Goal: Task Accomplishment & Management: Manage account settings

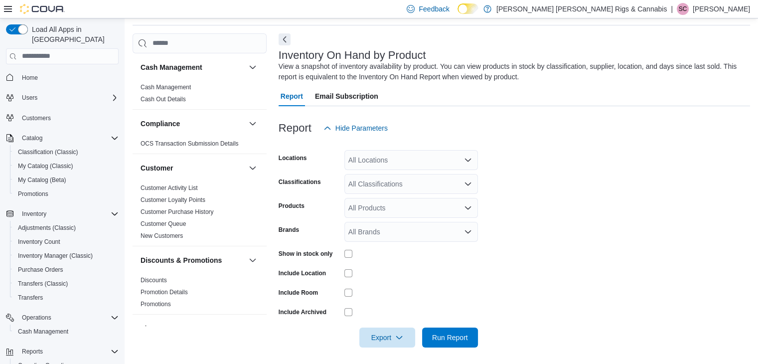
scroll to position [70, 0]
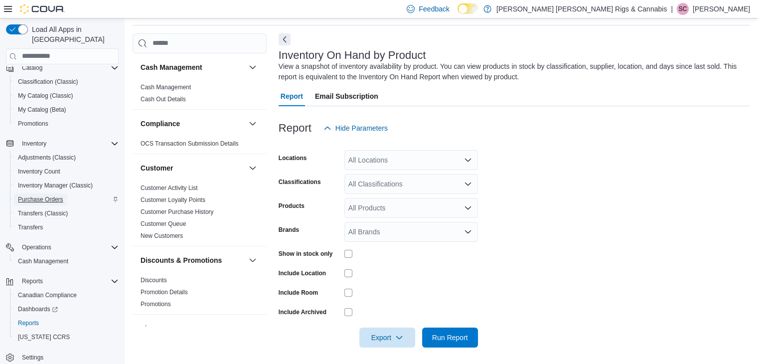
click at [43, 195] on span "Purchase Orders" at bounding box center [40, 199] width 45 height 8
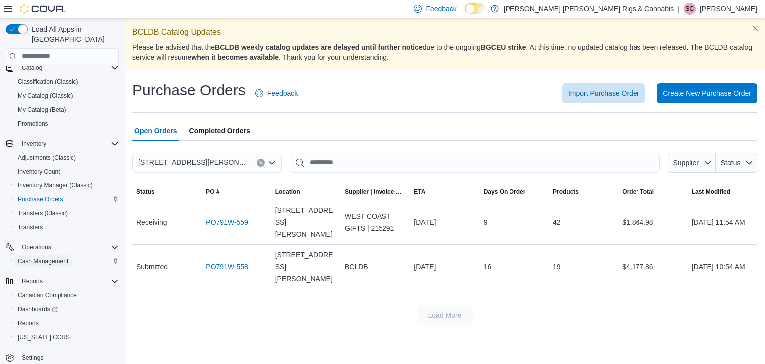
click at [50, 257] on span "Cash Management" at bounding box center [43, 261] width 50 height 8
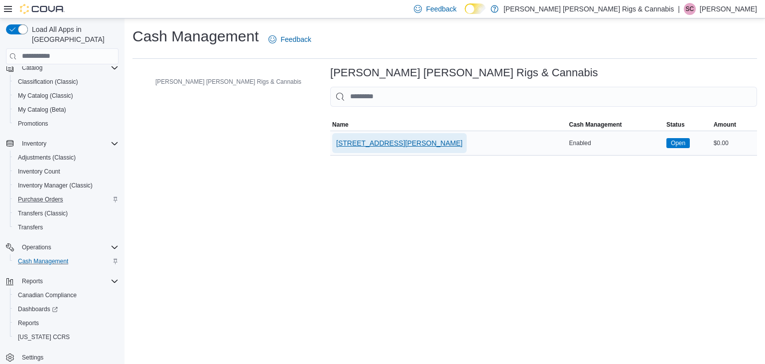
click at [336, 142] on span "[STREET_ADDRESS][PERSON_NAME]" at bounding box center [399, 143] width 127 height 10
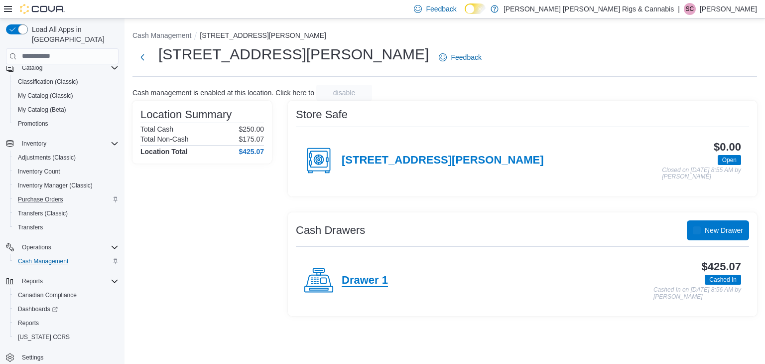
click at [370, 281] on h4 "Drawer 1" at bounding box center [365, 280] width 46 height 13
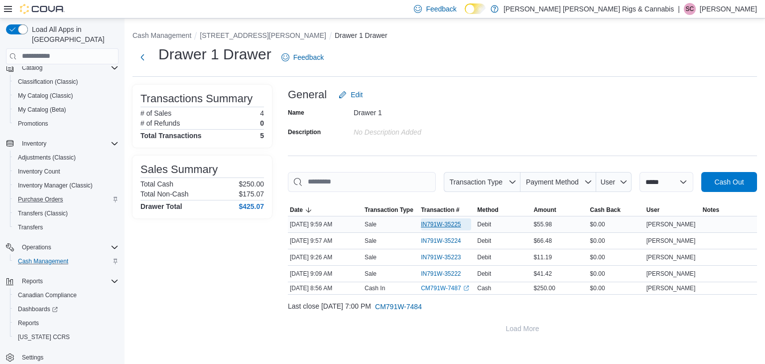
click at [431, 222] on span "IN791W-35225" at bounding box center [441, 224] width 40 height 8
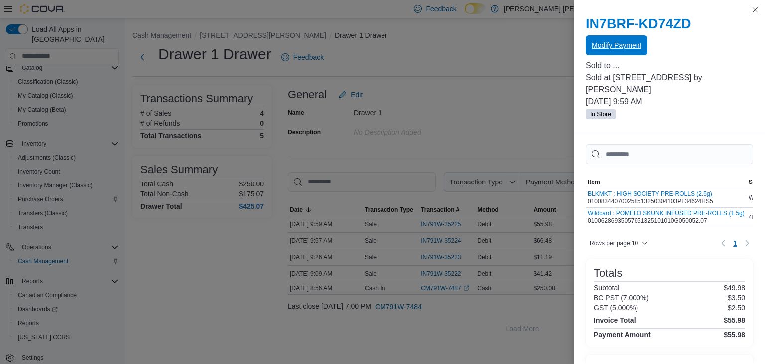
click at [619, 42] on span "Modify Payment" at bounding box center [617, 45] width 50 height 10
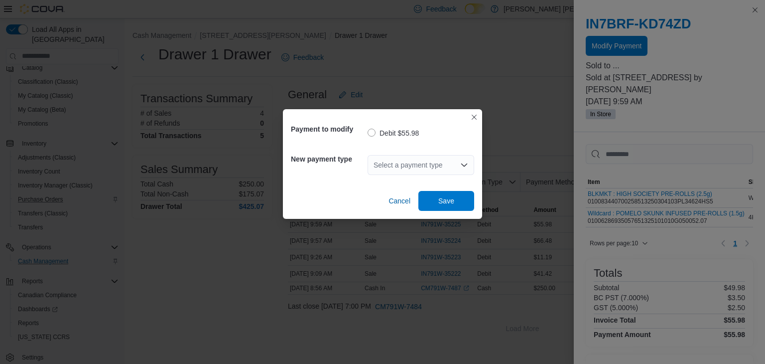
click at [394, 160] on div "Select a payment type" at bounding box center [421, 165] width 107 height 20
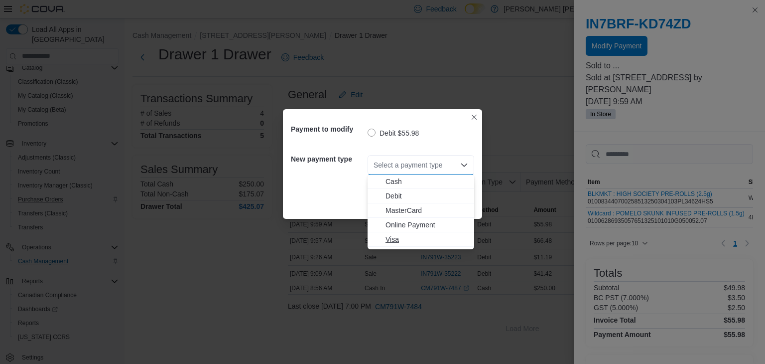
click at [392, 241] on span "Visa" at bounding box center [426, 239] width 83 height 10
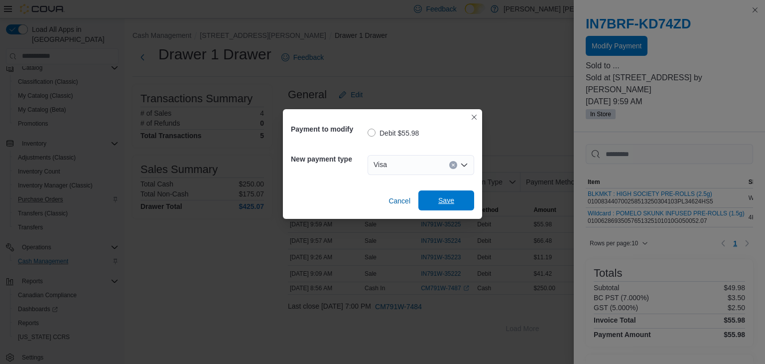
click at [441, 200] on span "Save" at bounding box center [446, 200] width 16 height 10
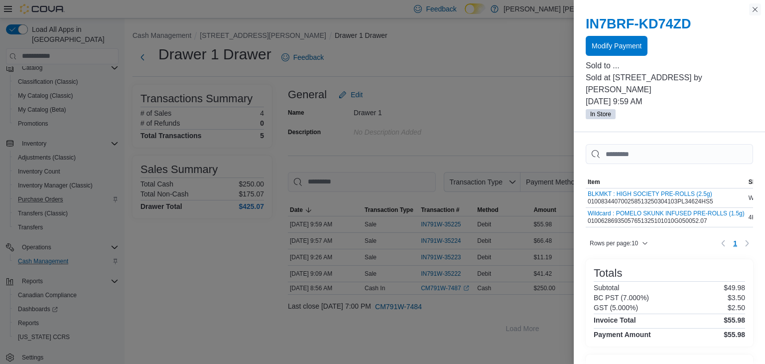
click at [756, 9] on button "Close this dialog" at bounding box center [755, 9] width 12 height 12
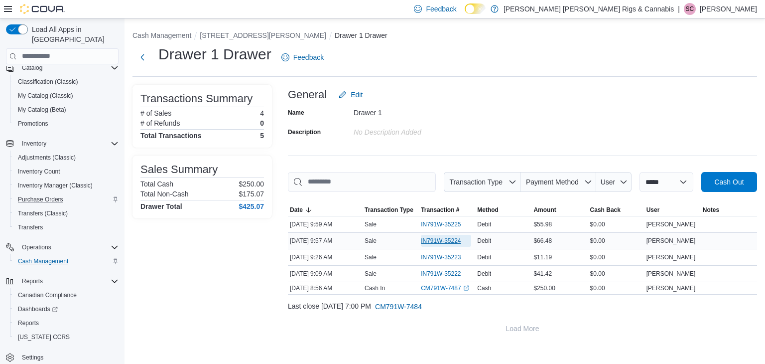
click at [442, 237] on span "IN791W-35224" at bounding box center [441, 241] width 40 height 8
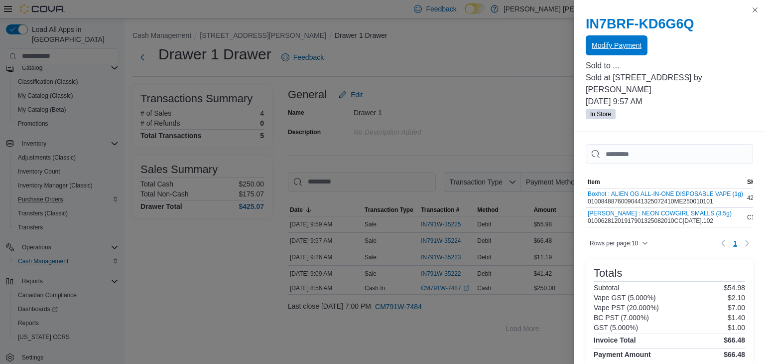
click at [618, 45] on span "Modify Payment" at bounding box center [617, 45] width 50 height 10
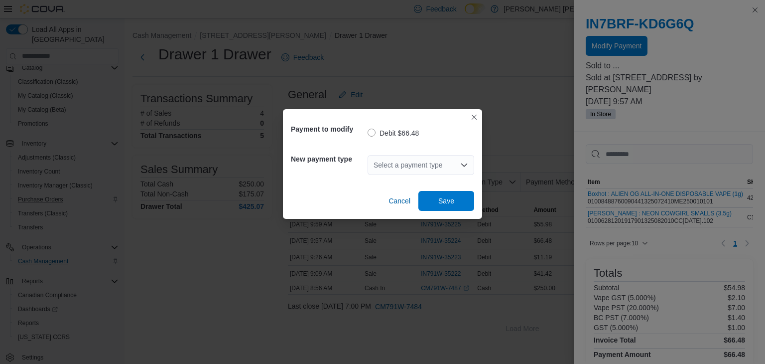
click at [403, 168] on div "Select a payment type" at bounding box center [421, 165] width 107 height 20
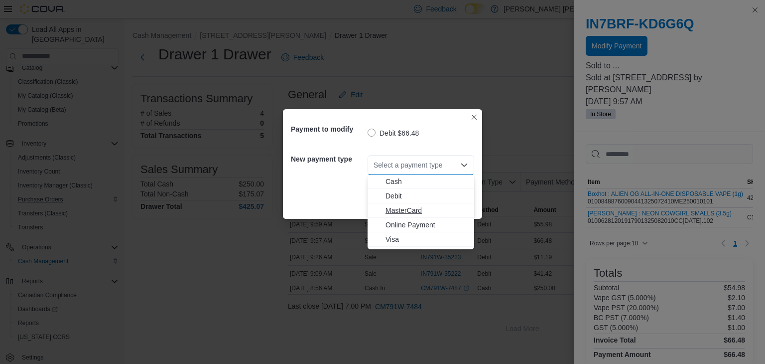
click at [404, 208] on span "MasterCard" at bounding box center [426, 210] width 83 height 10
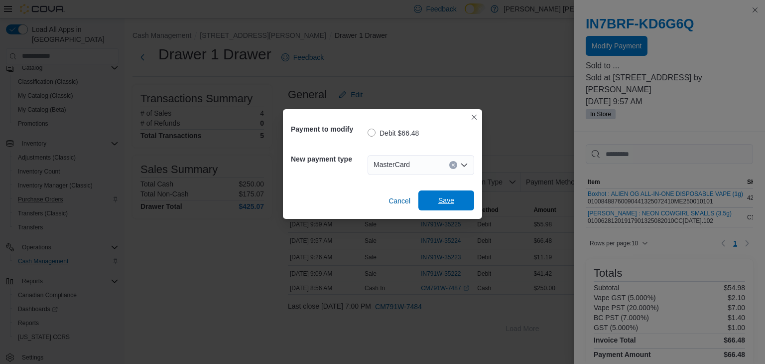
click at [442, 197] on span "Save" at bounding box center [446, 200] width 16 height 10
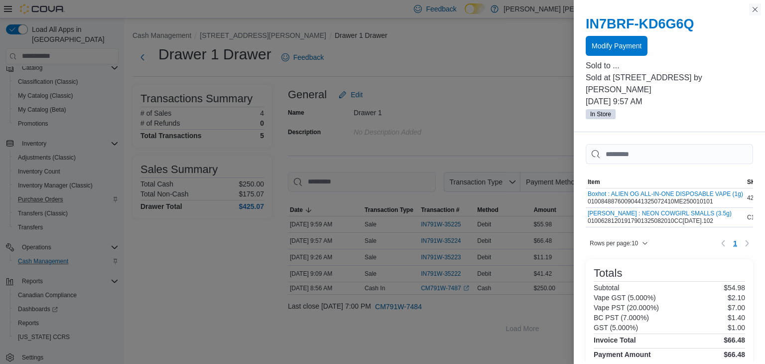
click at [757, 10] on button "Close this dialog" at bounding box center [755, 9] width 12 height 12
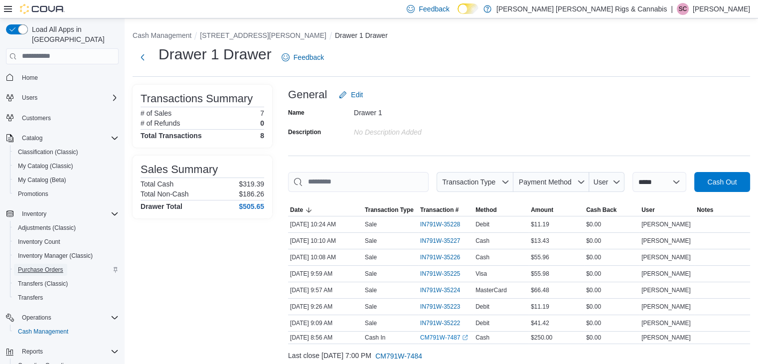
click at [55, 265] on span "Purchase Orders" at bounding box center [40, 269] width 45 height 8
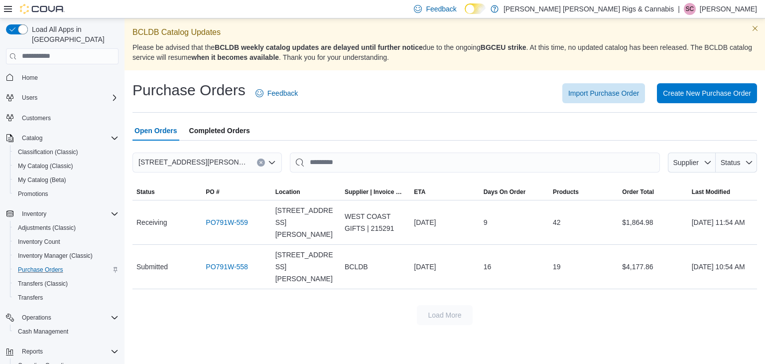
click at [218, 134] on span "Completed Orders" at bounding box center [219, 131] width 61 height 20
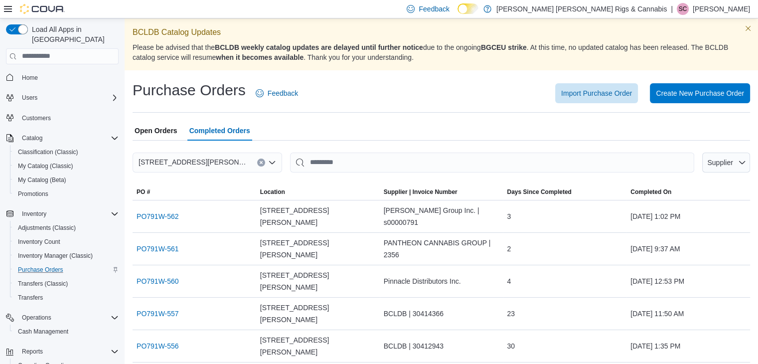
click at [151, 131] on span "Open Orders" at bounding box center [155, 131] width 43 height 20
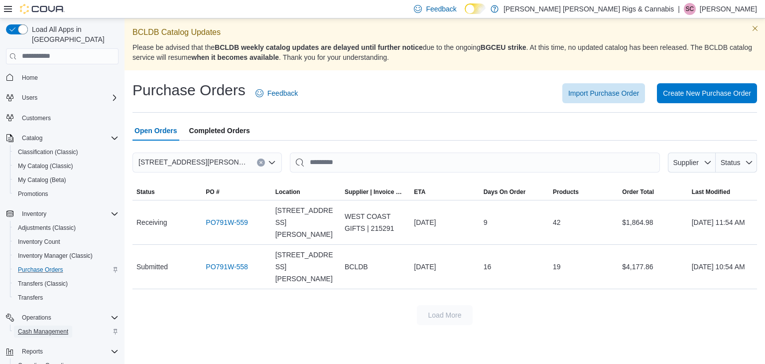
click at [66, 327] on span "Cash Management" at bounding box center [43, 331] width 50 height 8
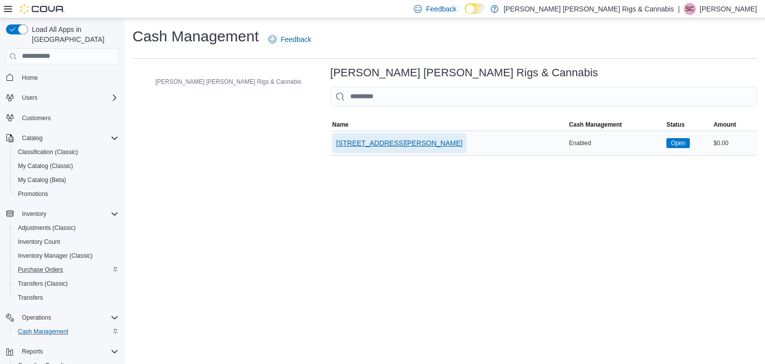
click at [336, 140] on span "[STREET_ADDRESS][PERSON_NAME]" at bounding box center [399, 143] width 127 height 10
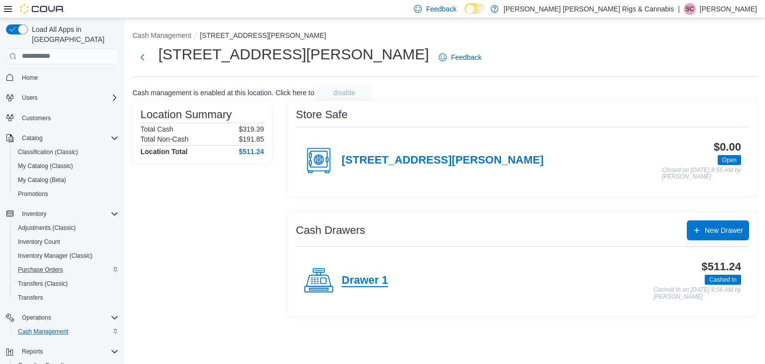
click at [363, 281] on h4 "Drawer 1" at bounding box center [365, 280] width 46 height 13
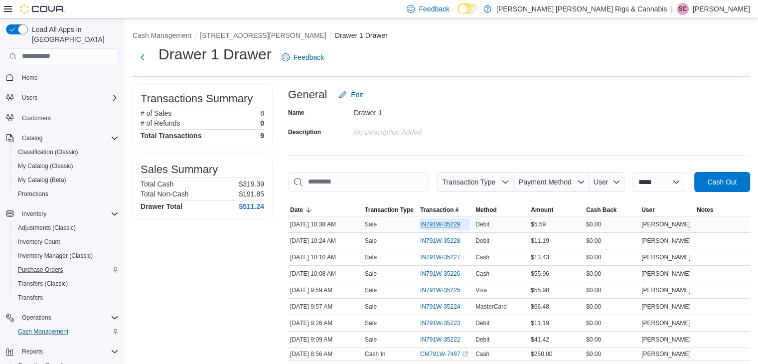
click at [439, 224] on span "IN791W-35229" at bounding box center [440, 224] width 40 height 8
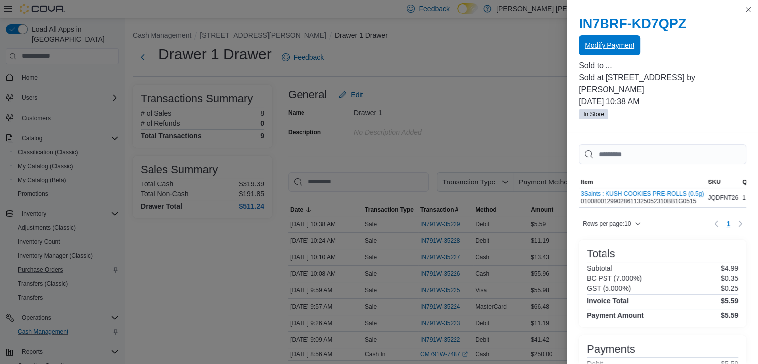
click at [601, 43] on span "Modify Payment" at bounding box center [609, 45] width 50 height 10
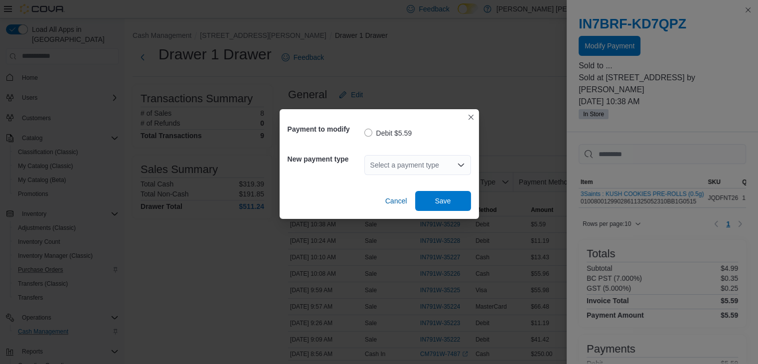
click at [407, 165] on div "Select a payment type" at bounding box center [417, 165] width 107 height 20
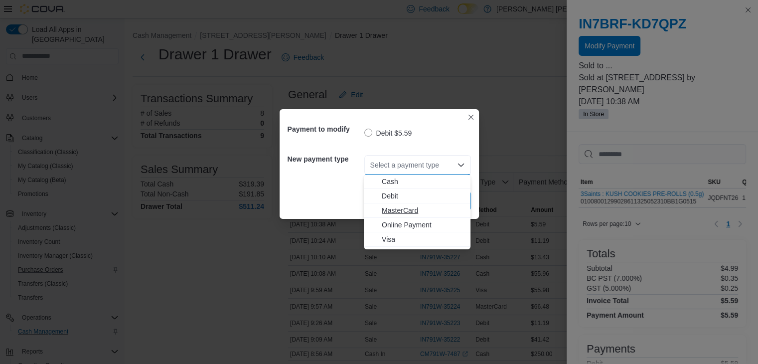
click at [393, 210] on span "MasterCard" at bounding box center [423, 210] width 83 height 10
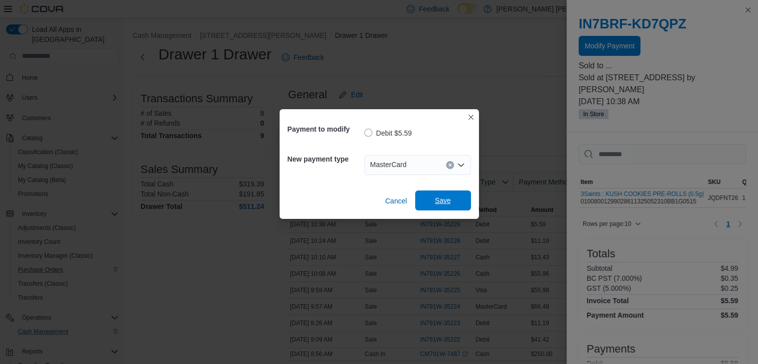
click at [446, 203] on span "Save" at bounding box center [443, 200] width 16 height 10
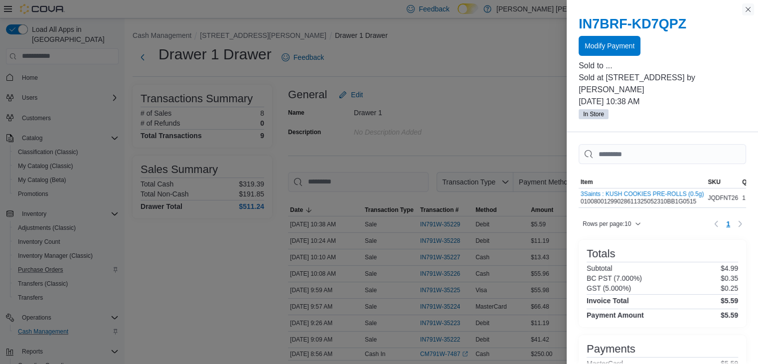
click at [746, 10] on button "Close this dialog" at bounding box center [748, 9] width 12 height 12
